Goal: Transaction & Acquisition: Purchase product/service

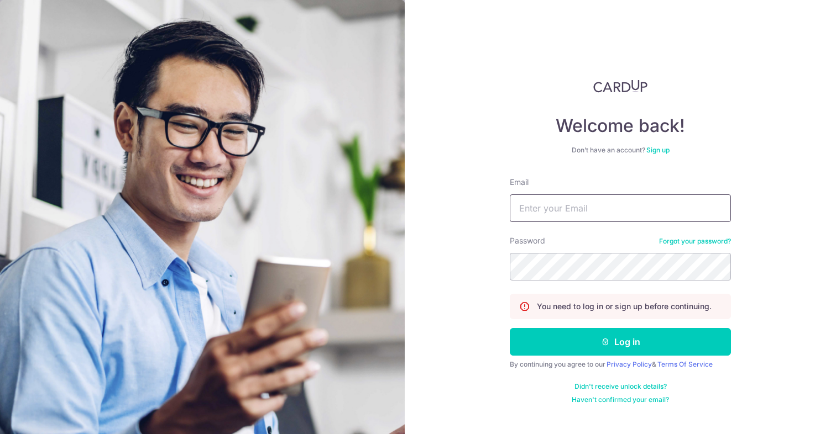
click at [595, 199] on input "Email" at bounding box center [620, 209] width 221 height 28
type input "[EMAIL_ADDRESS][DOMAIN_NAME]"
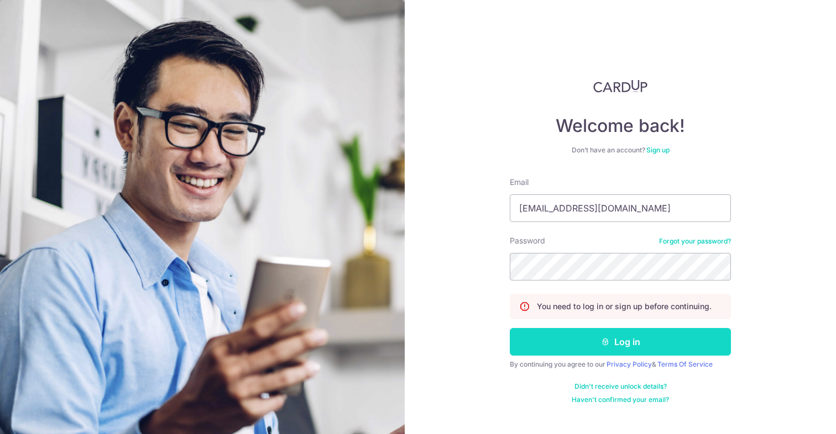
click at [539, 345] on button "Log in" at bounding box center [620, 342] width 221 height 28
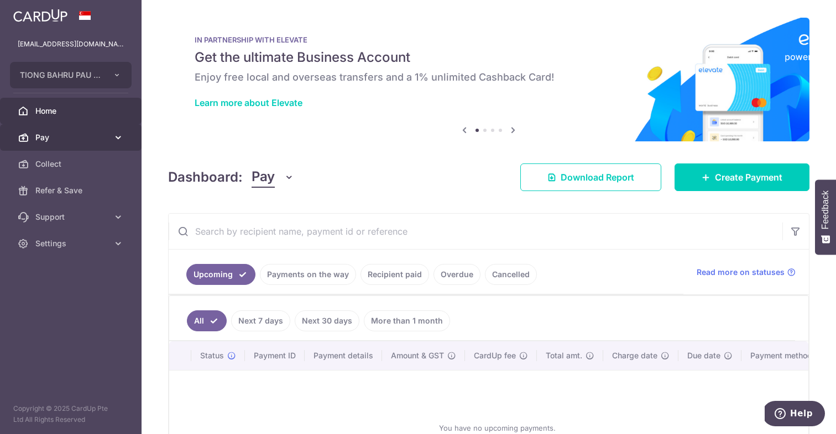
click at [60, 145] on link "Pay" at bounding box center [70, 137] width 141 height 27
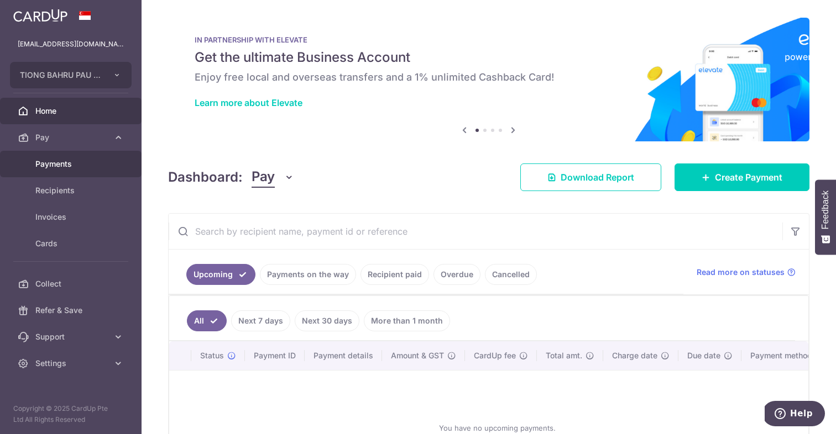
click at [59, 159] on span "Payments" at bounding box center [71, 164] width 73 height 11
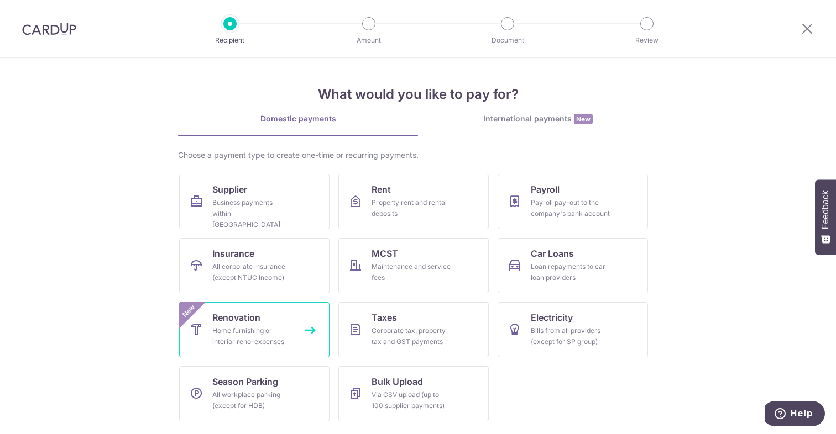
click at [265, 317] on link "Renovation Home furnishing or interior reno-expenses New" at bounding box center [254, 329] width 150 height 55
